Goal: Find specific page/section

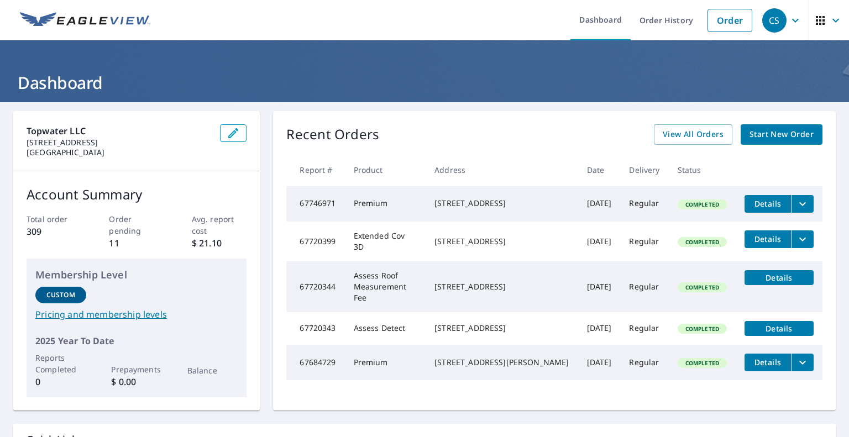
click at [816, 22] on icon "button" at bounding box center [820, 20] width 9 height 9
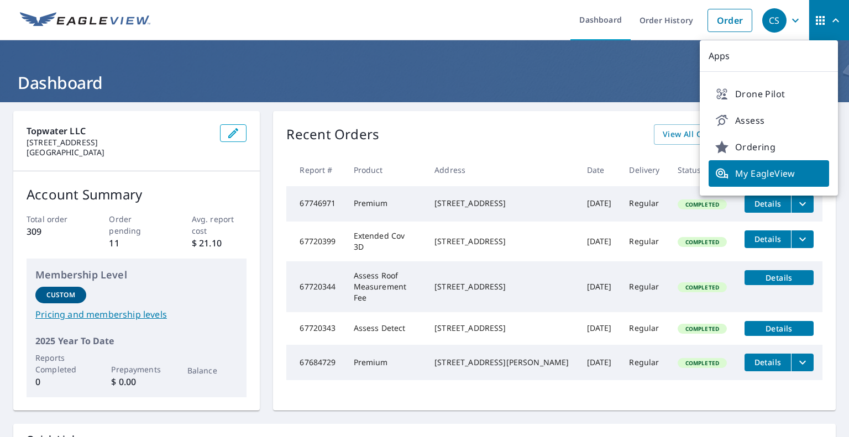
click at [420, 139] on div "Recent Orders View All Orders Start New Order" at bounding box center [554, 134] width 536 height 20
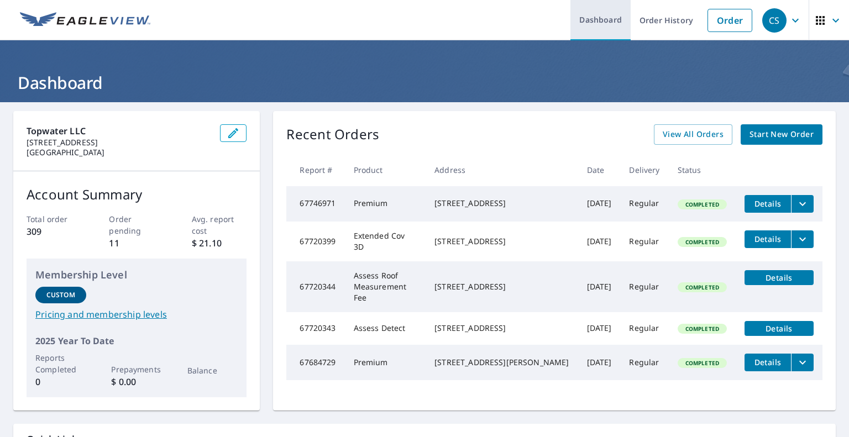
click at [594, 25] on link "Dashboard" at bounding box center [601, 20] width 60 height 40
click at [816, 17] on icon "button" at bounding box center [820, 20] width 9 height 9
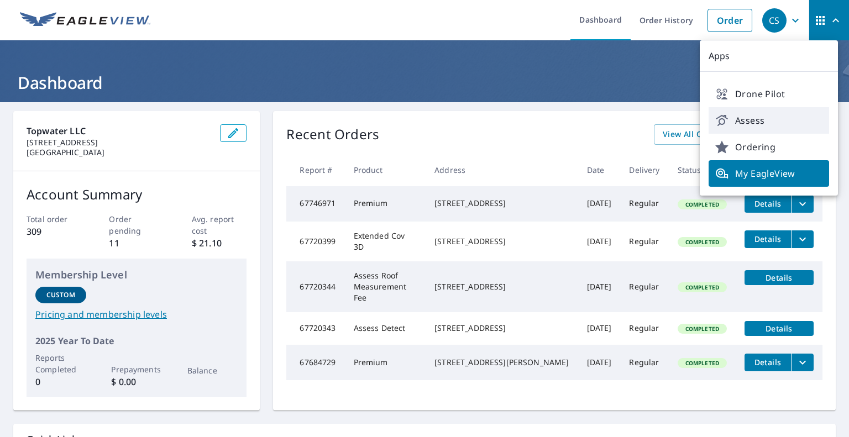
click at [745, 119] on span "Assess" at bounding box center [768, 120] width 107 height 13
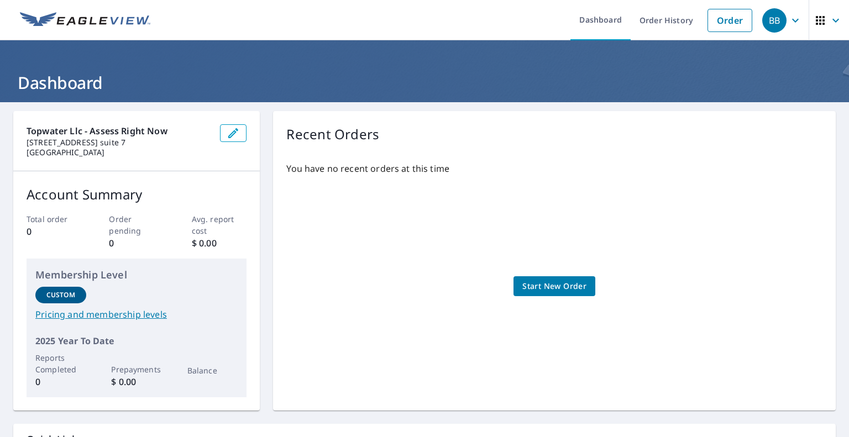
click at [779, 19] on span "BB" at bounding box center [783, 20] width 42 height 27
